Goal: Check status

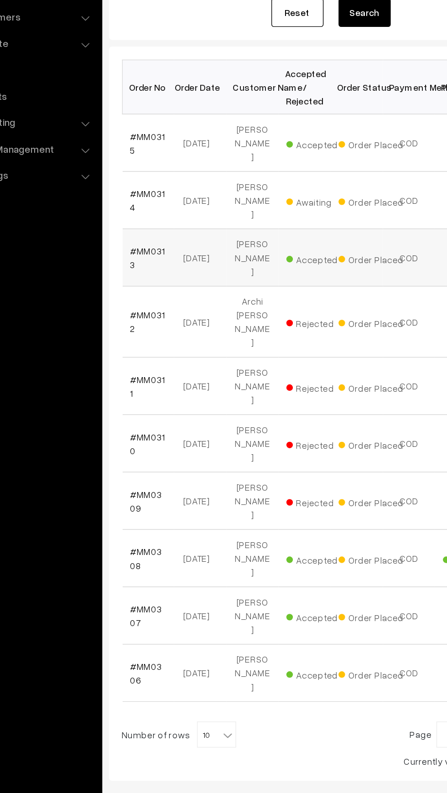
click at [156, 320] on td "#MM0313" at bounding box center [155, 327] width 36 height 40
click at [147, 319] on link "#MM0313" at bounding box center [155, 327] width 25 height 17
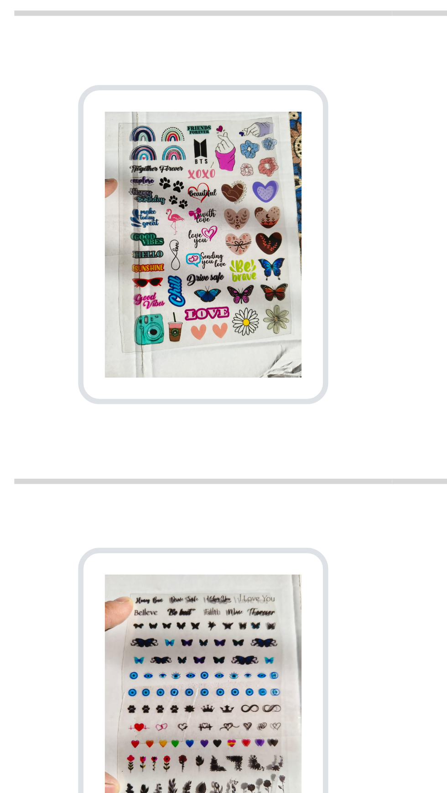
scroll to position [620, 0]
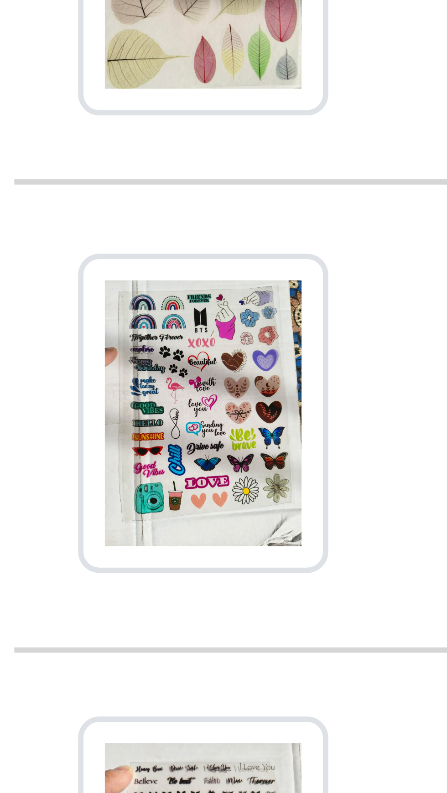
click at [162, 769] on td at bounding box center [153, 794] width 32 height 50
